Goal: Task Accomplishment & Management: Manage account settings

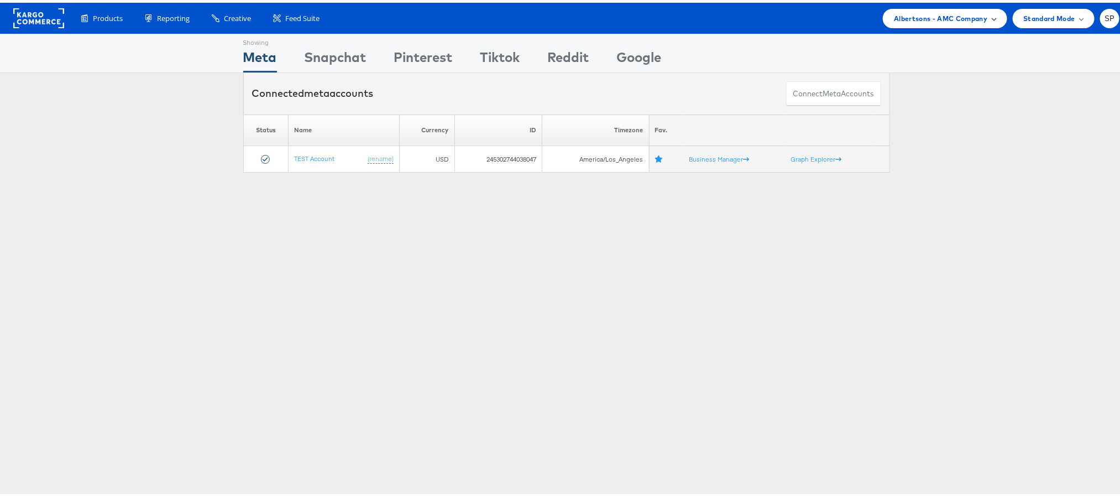
click at [930, 6] on div "Albertsons - AMC Company" at bounding box center [945, 15] width 124 height 19
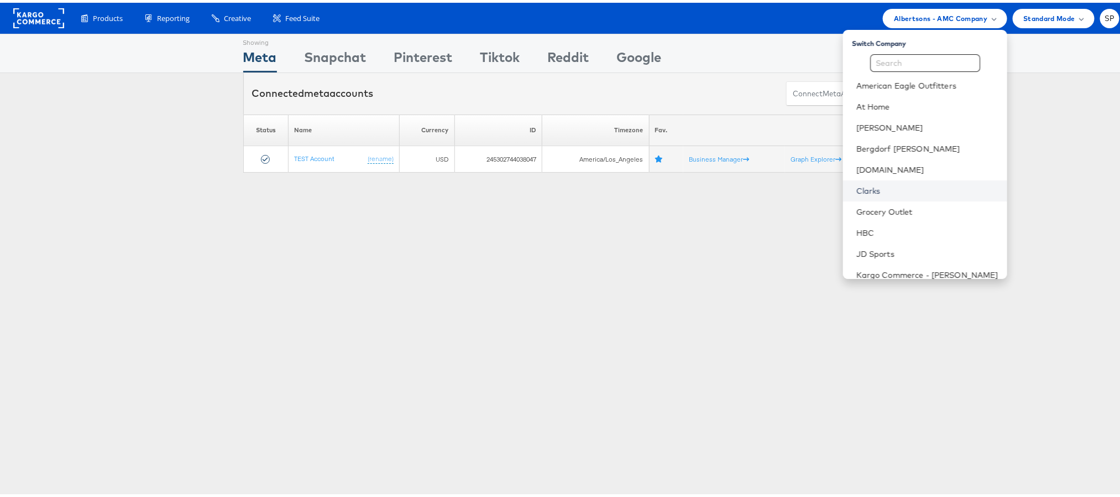
click at [857, 186] on link "Clarks" at bounding box center [928, 187] width 142 height 11
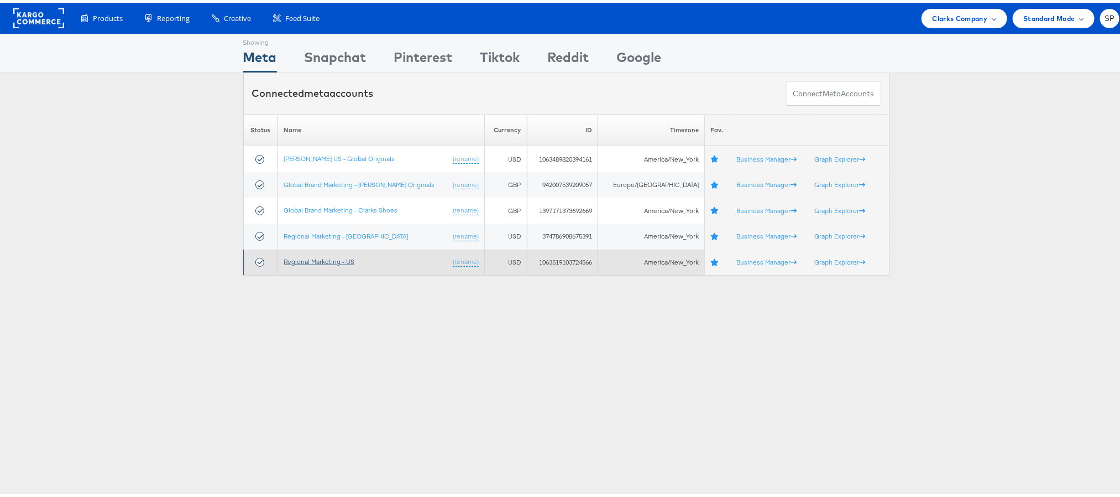
click at [339, 256] on link "Regional Marketing - US" at bounding box center [319, 258] width 71 height 8
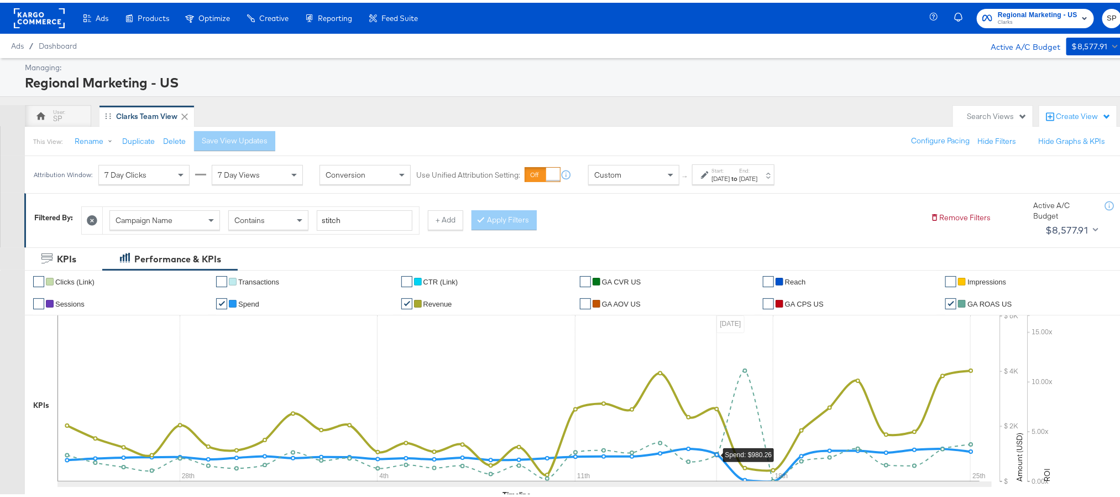
click at [730, 174] on div "[DATE]" at bounding box center [721, 175] width 18 height 9
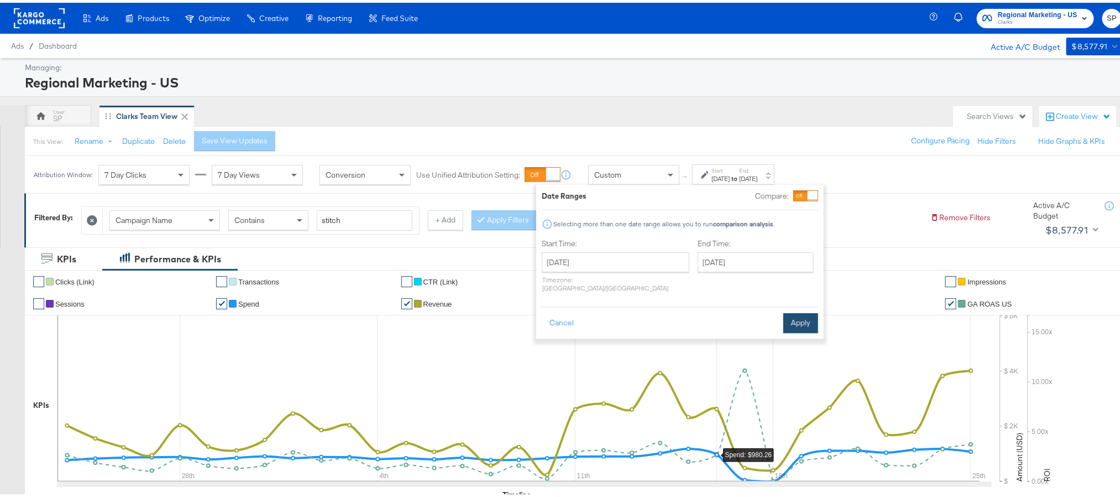
click at [795, 311] on button "Apply" at bounding box center [801, 320] width 35 height 20
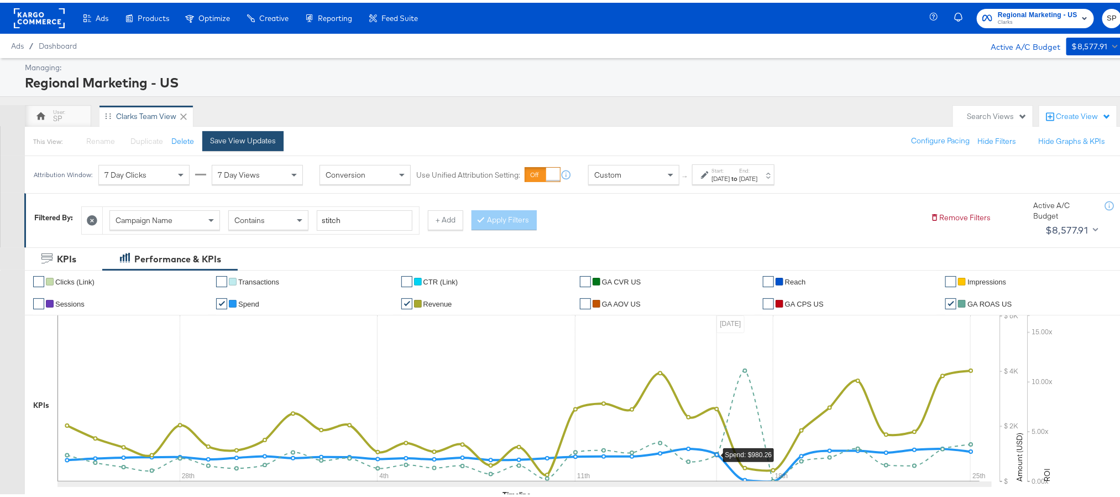
click at [249, 142] on div "Save View Updates" at bounding box center [243, 138] width 66 height 11
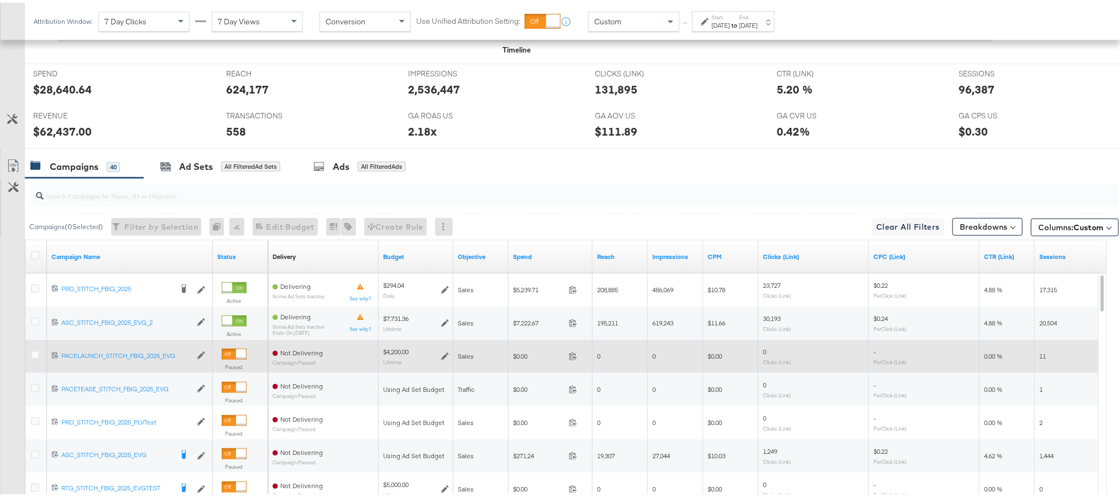
scroll to position [439, 0]
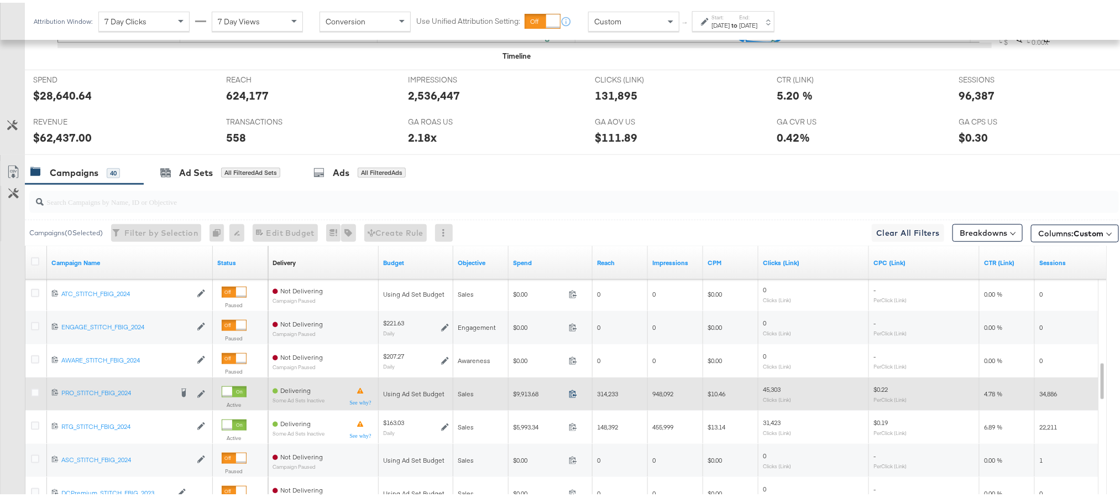
click at [575, 393] on icon at bounding box center [573, 391] width 8 height 8
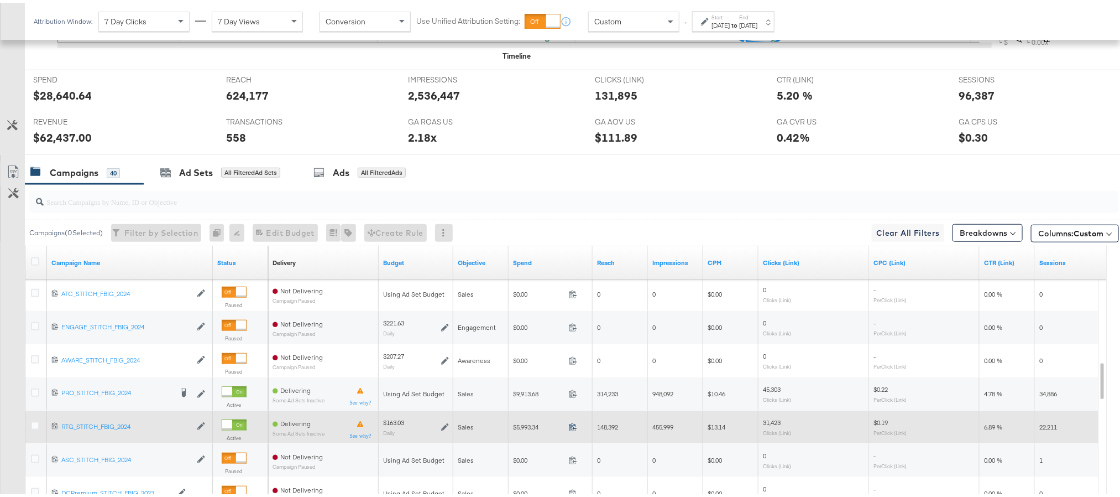
click at [573, 425] on icon at bounding box center [573, 424] width 8 height 8
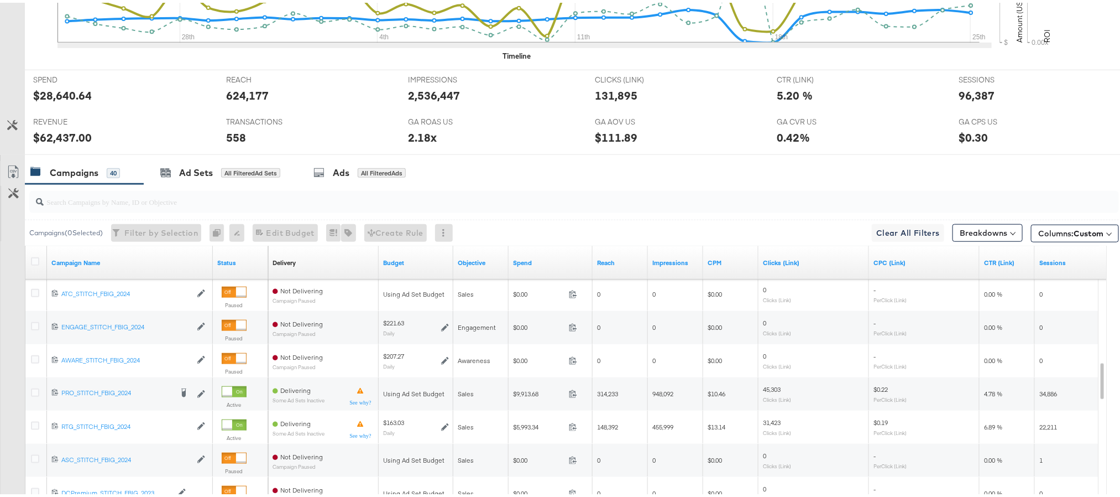
scroll to position [0, 0]
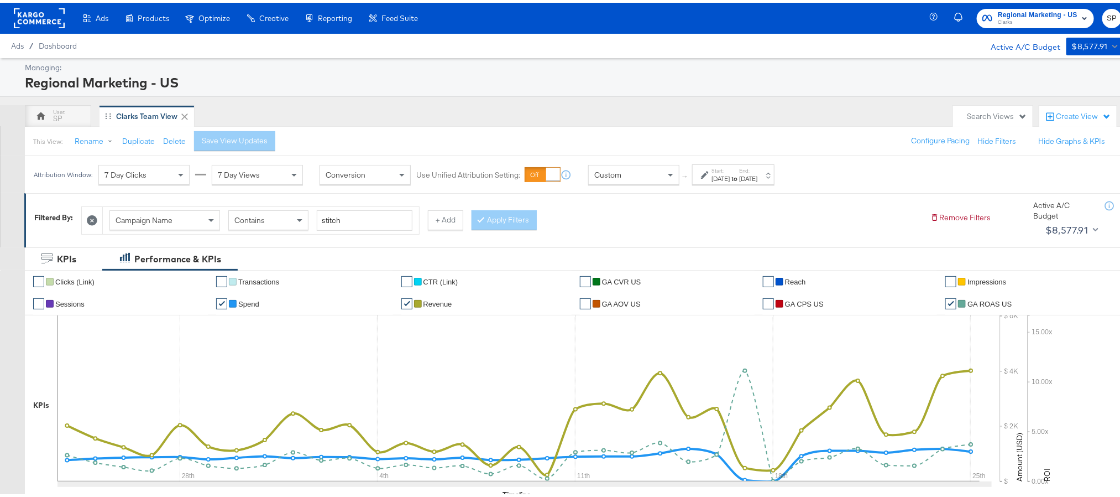
click at [1037, 2] on div "Regional Marketing - US Clarks SP" at bounding box center [1033, 15] width 199 height 31
click at [1037, 12] on span "Regional Marketing - US" at bounding box center [1038, 13] width 80 height 12
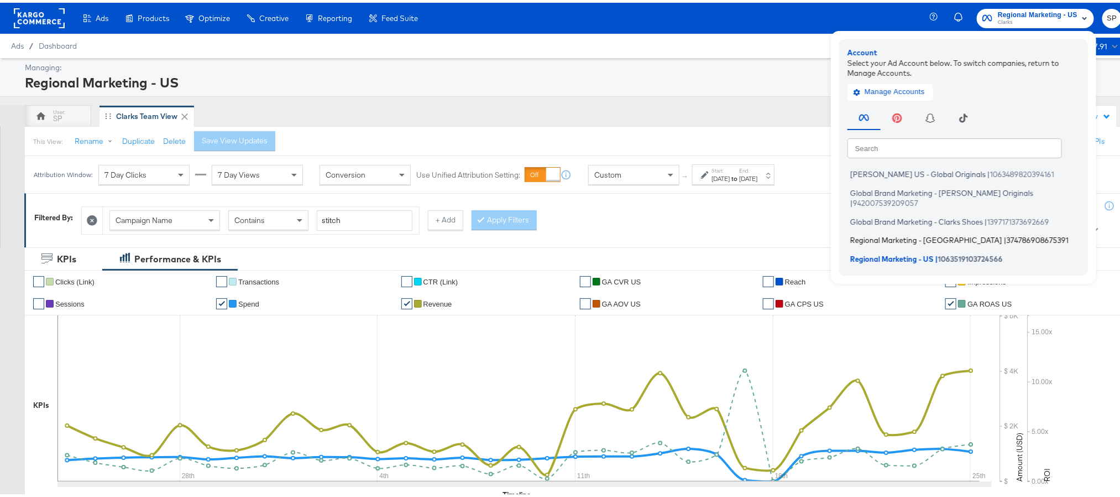
click at [884, 233] on span "Regional Marketing - [GEOGRAPHIC_DATA]" at bounding box center [927, 237] width 152 height 9
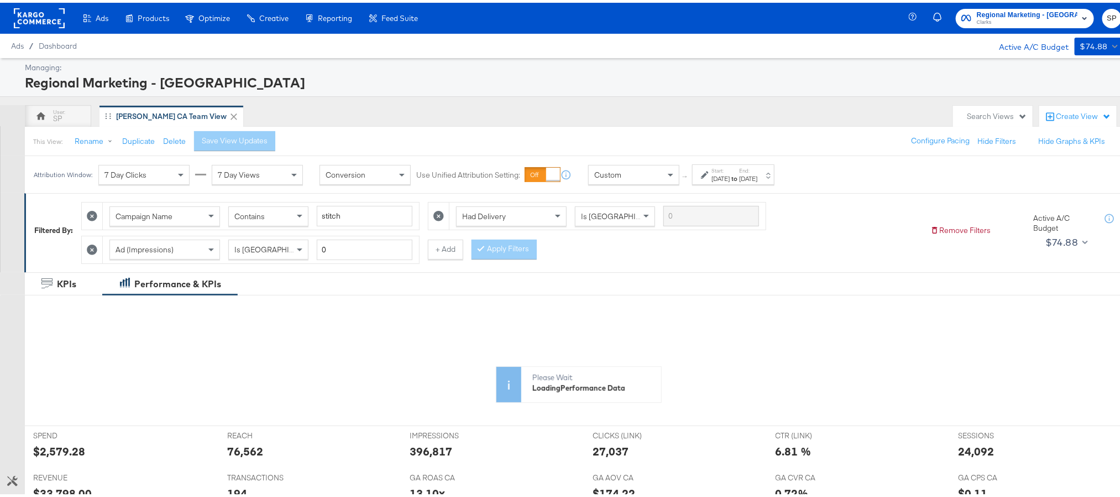
click at [730, 176] on div "Aug 24th 2025" at bounding box center [721, 175] width 18 height 9
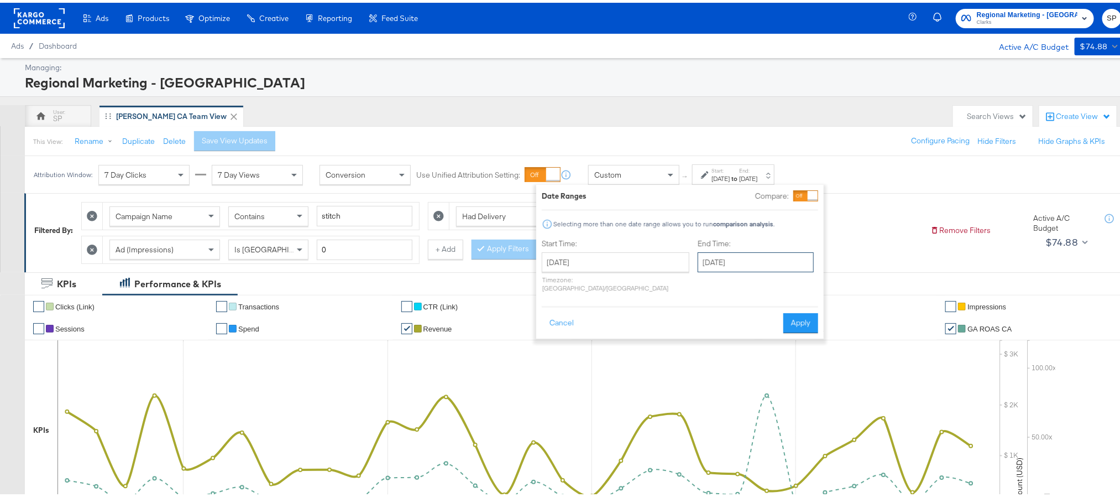
click at [742, 259] on input "September 24th 2025" at bounding box center [756, 259] width 116 height 20
click at [776, 364] on td "25" at bounding box center [785, 361] width 19 height 15
type input "September 25th 2025"
click at [788, 322] on button "Apply" at bounding box center [801, 320] width 35 height 20
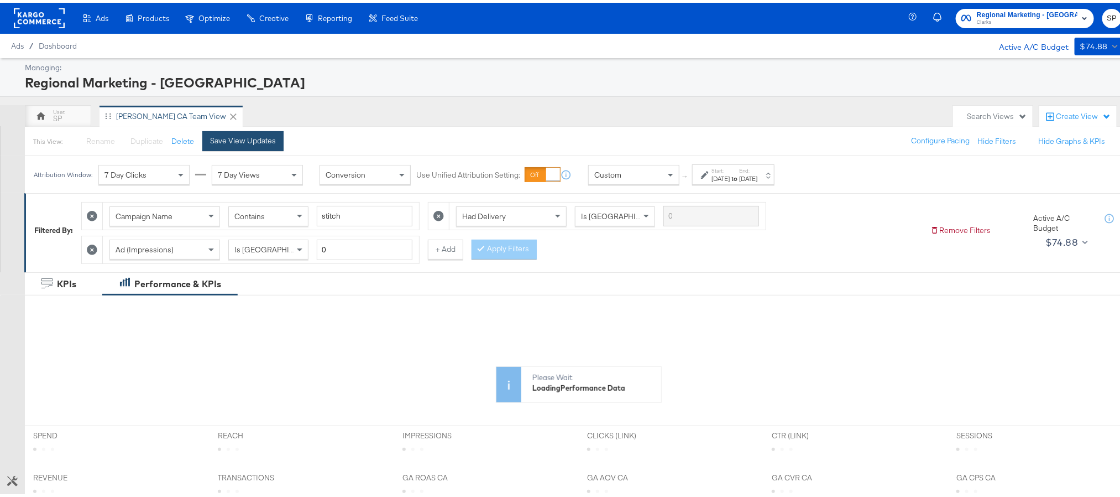
click at [239, 141] on div "Save View Updates" at bounding box center [243, 138] width 66 height 11
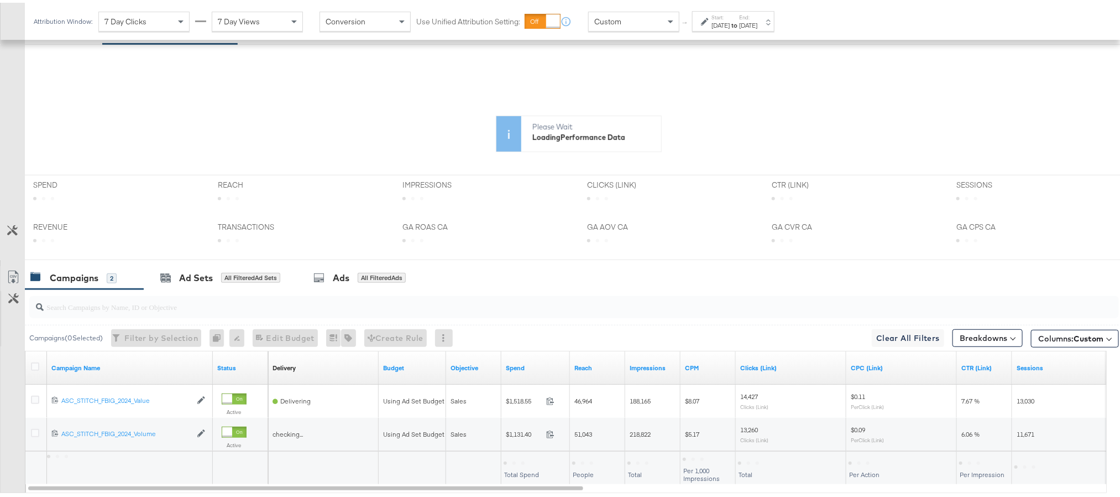
scroll to position [321, 0]
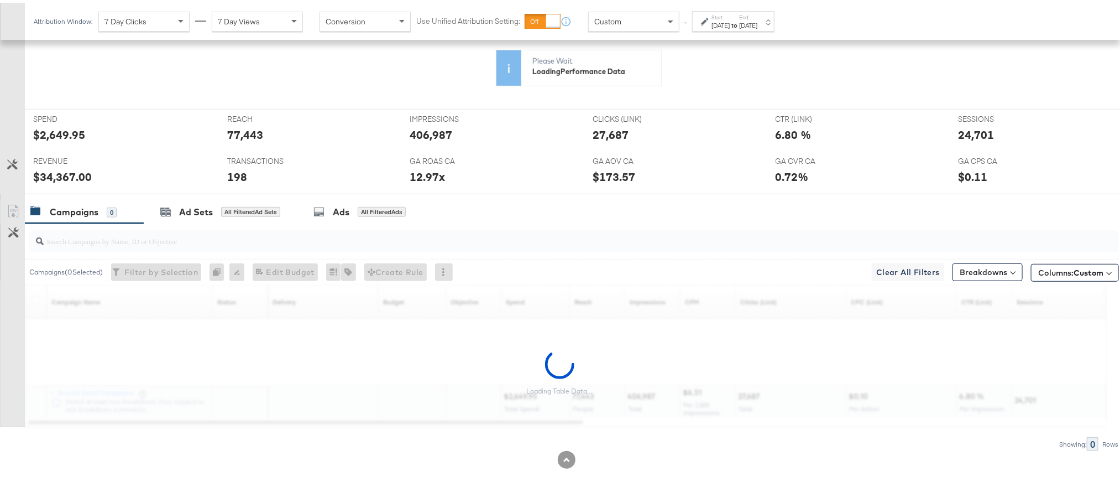
click at [554, 332] on div "Loading Table Data..." at bounding box center [559, 369] width 1119 height 109
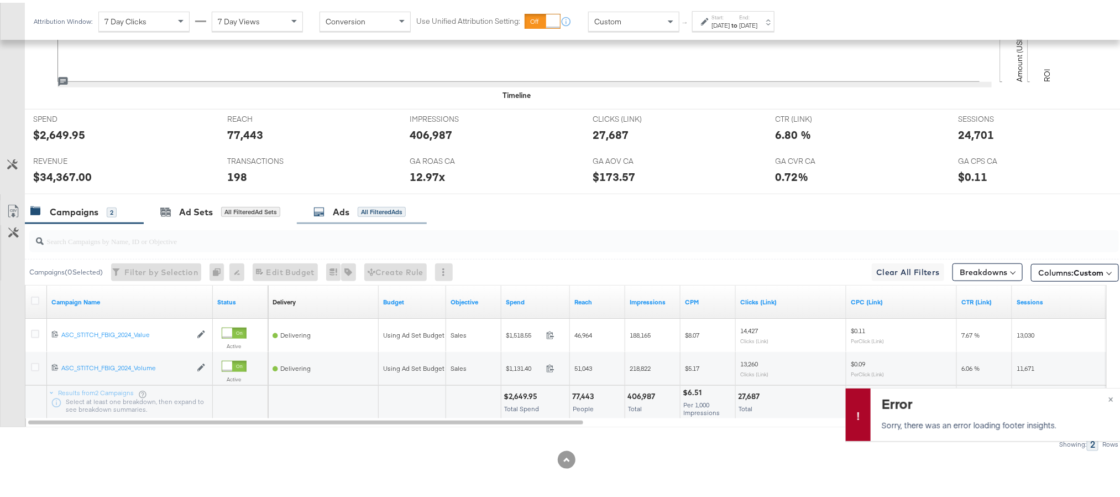
scroll to position [0, 0]
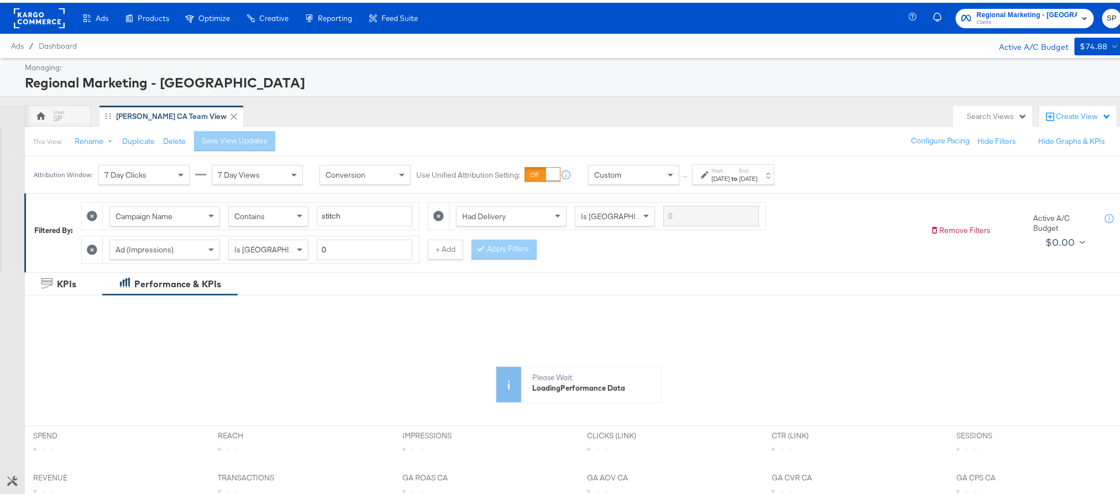
scroll to position [321, 0]
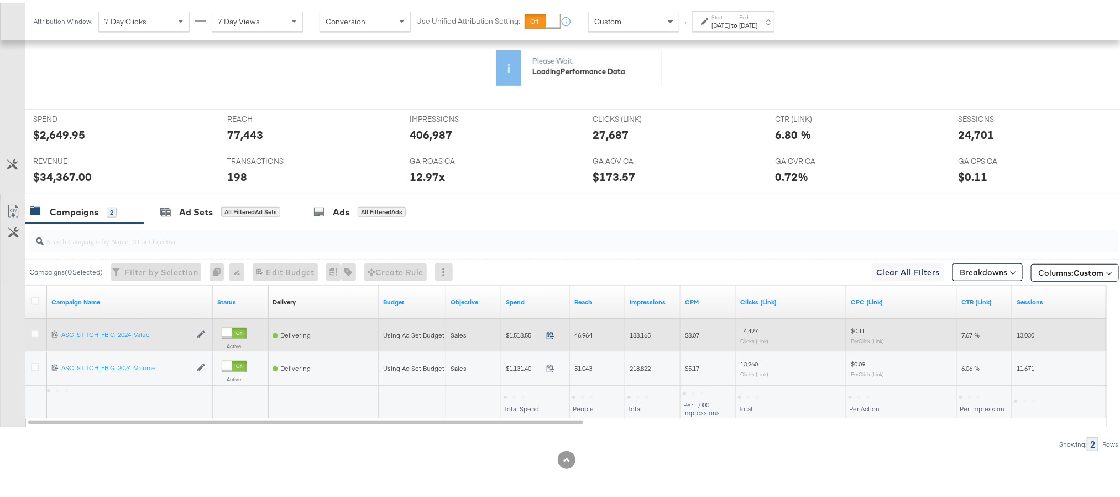
click at [549, 332] on icon at bounding box center [550, 332] width 8 height 8
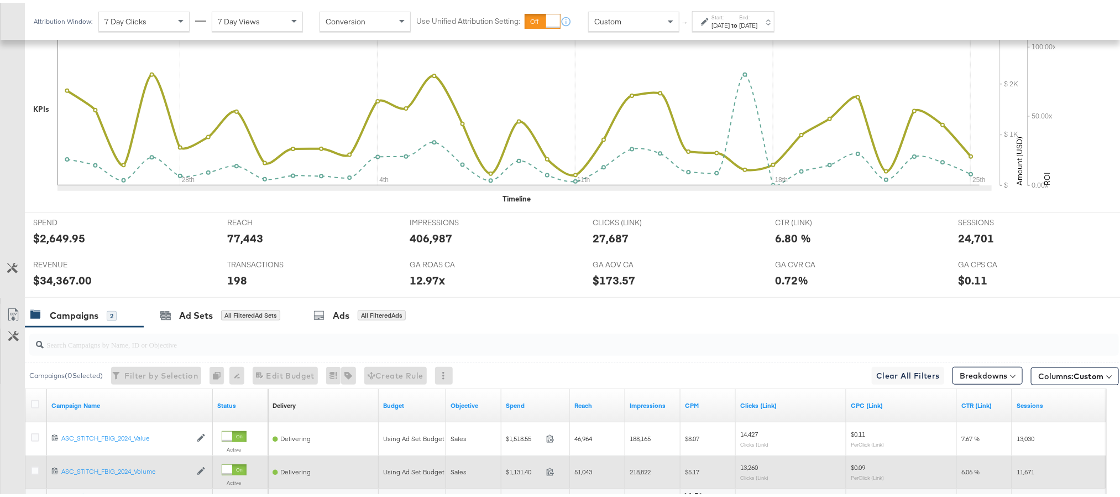
scroll to position [429, 0]
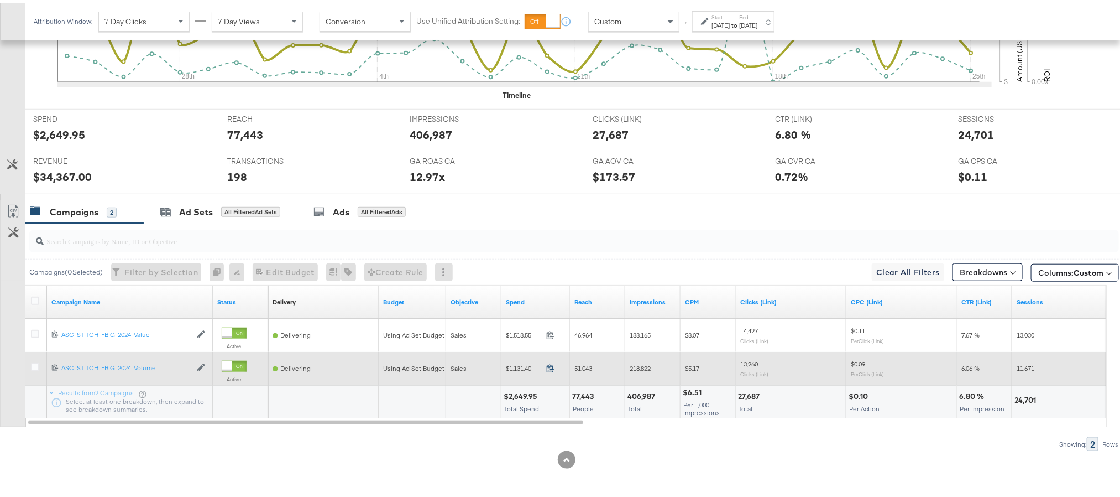
click at [551, 365] on icon at bounding box center [550, 365] width 8 height 8
